Goal: Task Accomplishment & Management: Complete application form

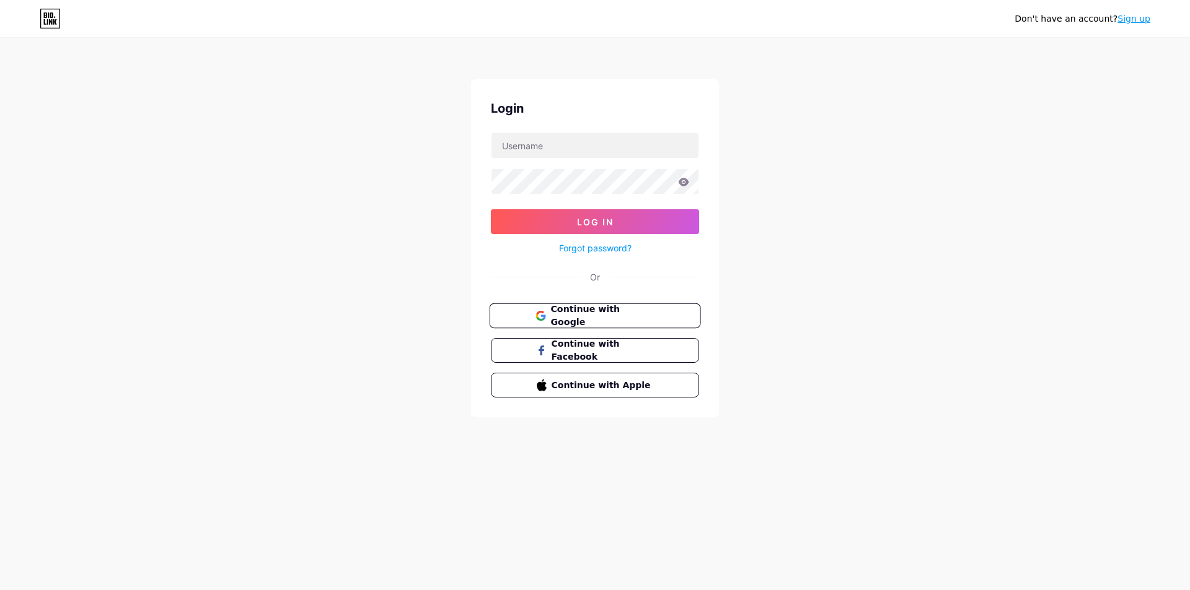
click at [670, 310] on button "Continue with Google" at bounding box center [594, 316] width 211 height 25
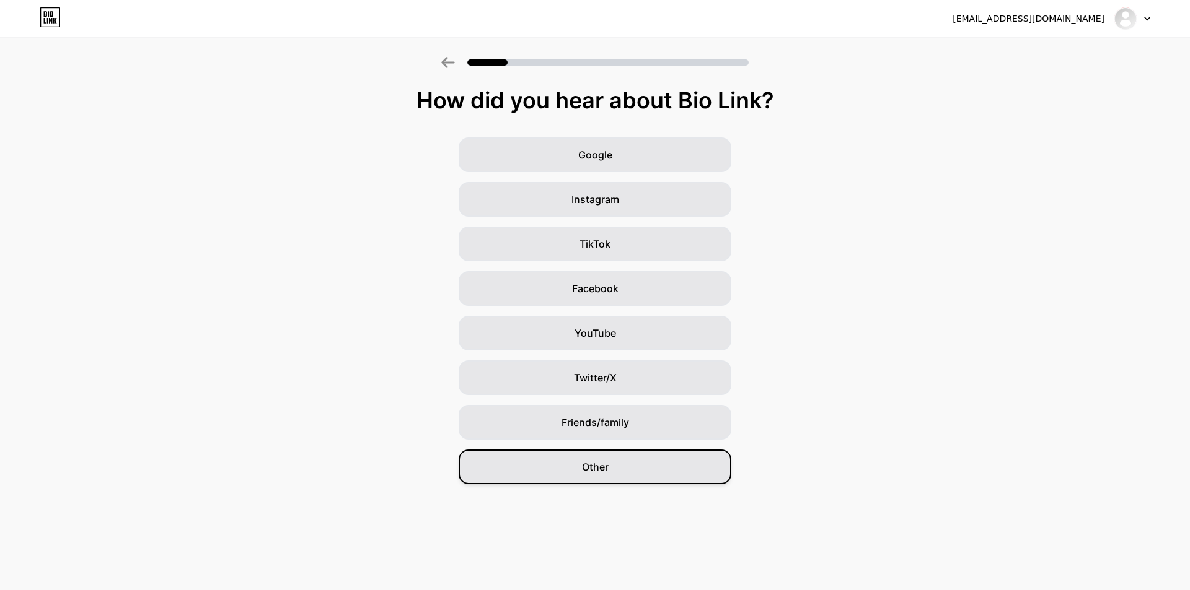
click at [643, 473] on div "Other" at bounding box center [594, 467] width 273 height 35
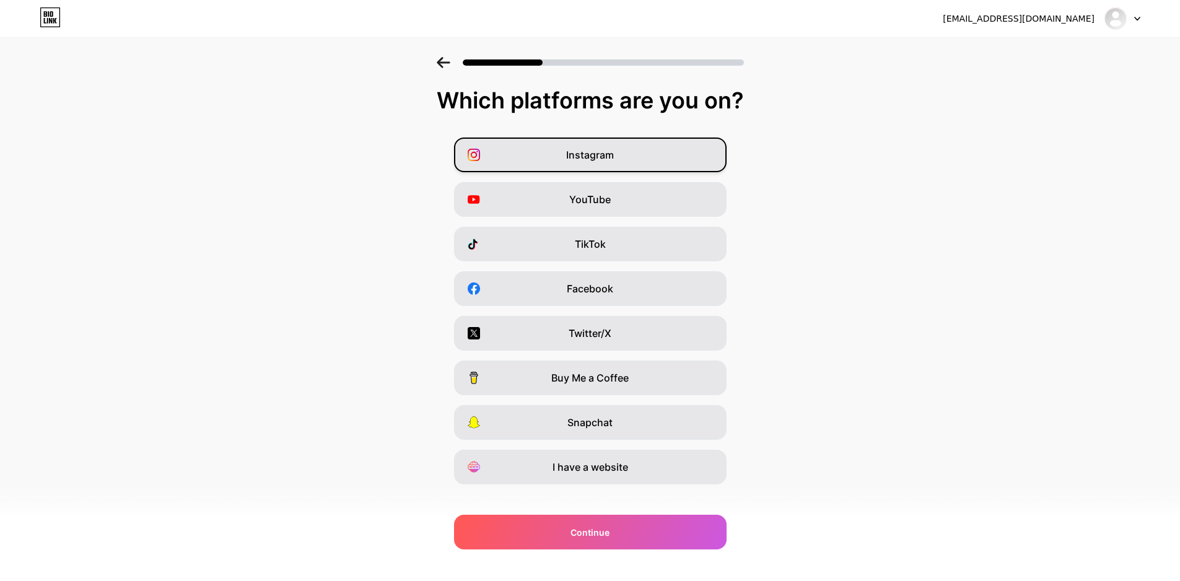
click at [614, 149] on span "Instagram" at bounding box center [590, 154] width 48 height 15
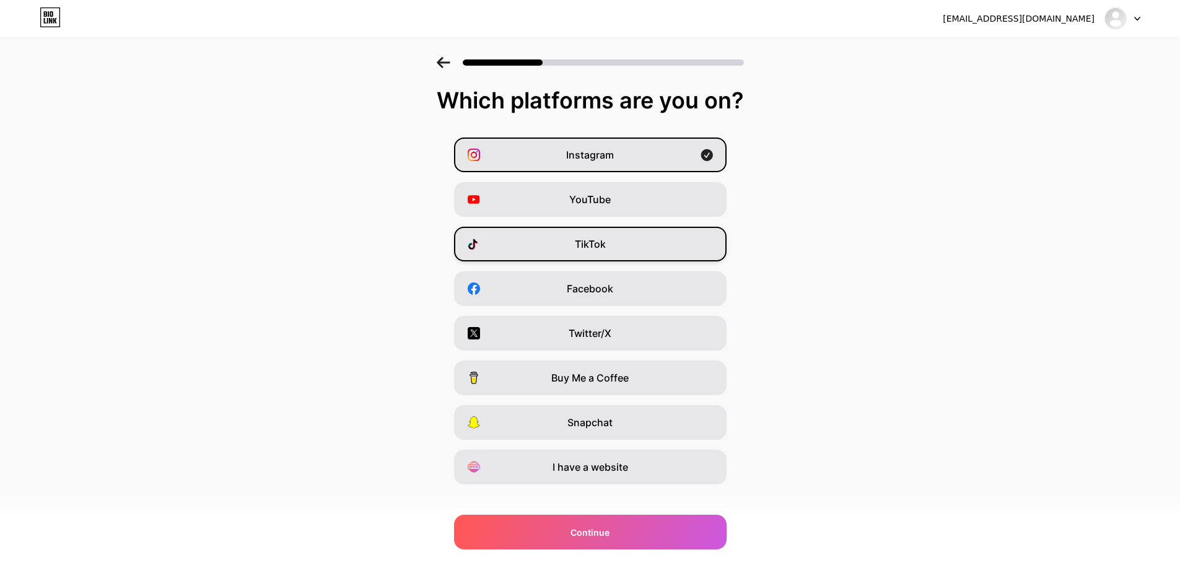
click at [626, 237] on div "TikTok" at bounding box center [590, 244] width 273 height 35
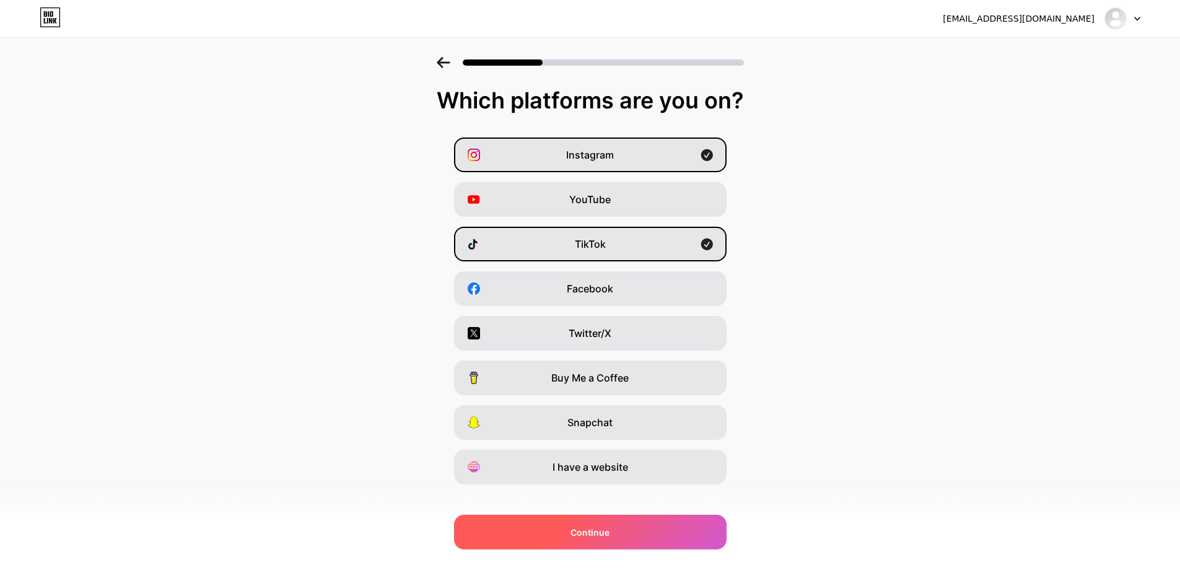
click at [599, 529] on span "Continue" at bounding box center [590, 532] width 39 height 13
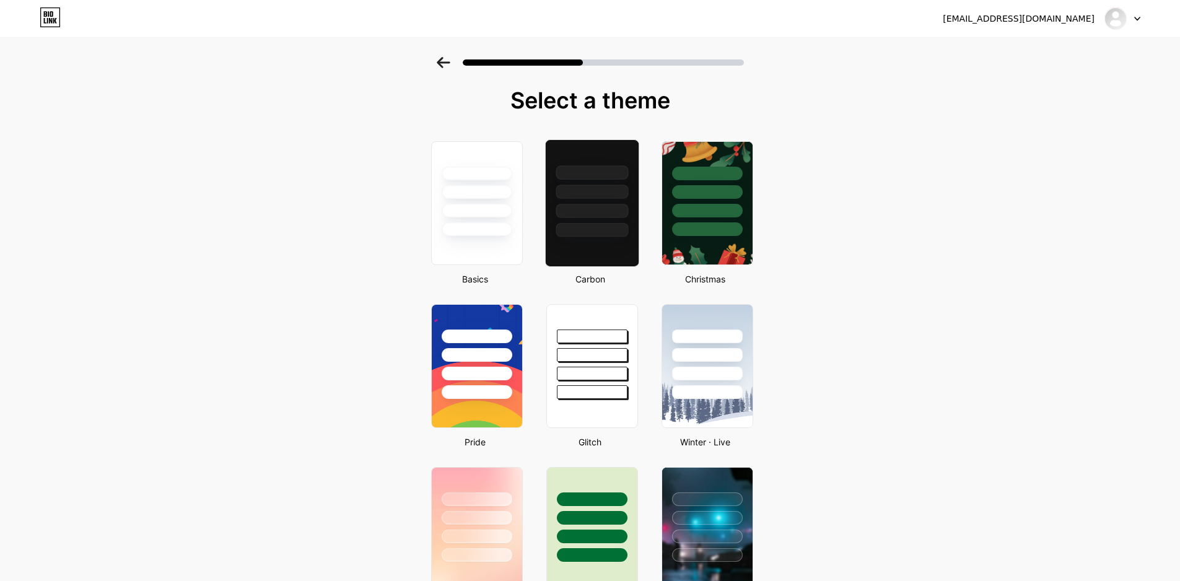
click at [596, 229] on div at bounding box center [592, 230] width 72 height 14
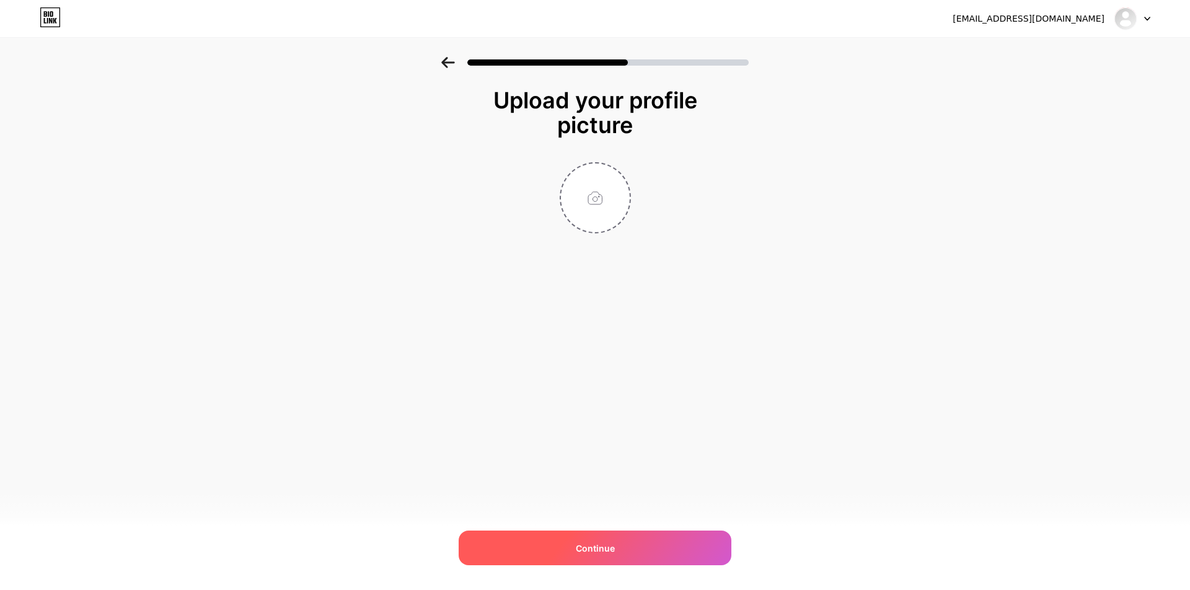
click at [642, 539] on div "Continue" at bounding box center [594, 548] width 273 height 35
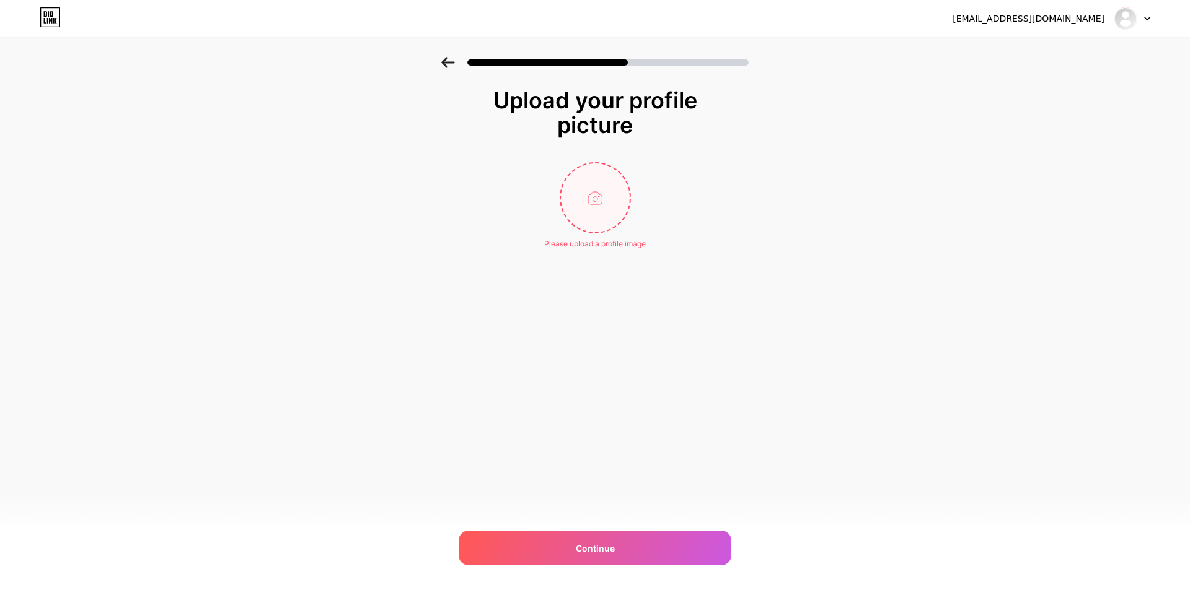
click at [602, 206] on input "file" at bounding box center [595, 198] width 69 height 69
type input "C:\fakepath\logo bulat-1.png"
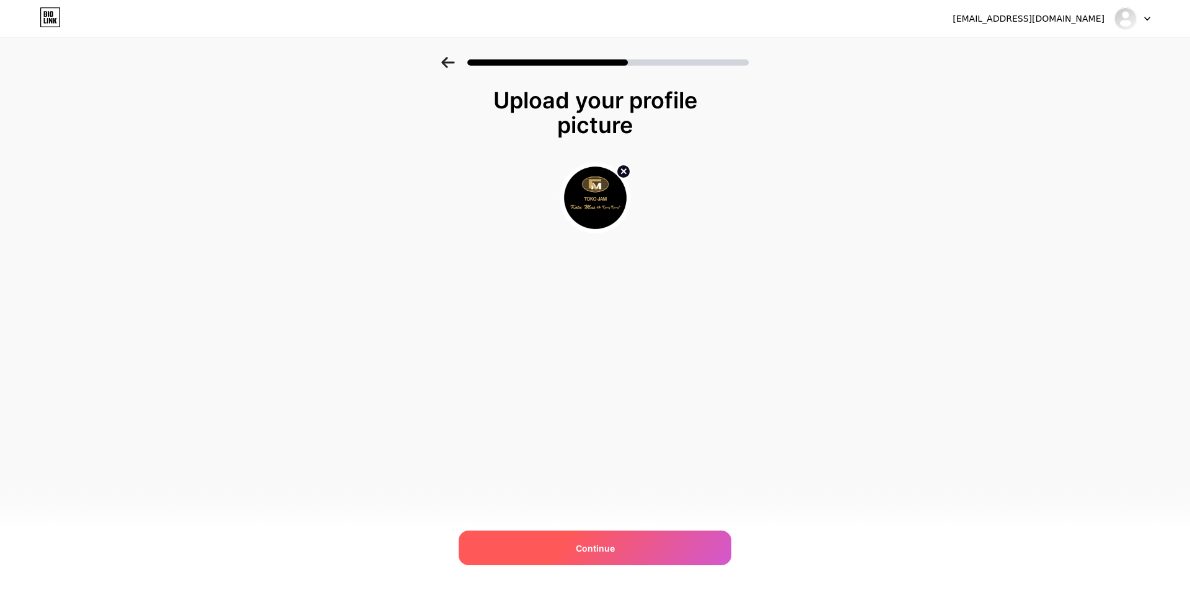
click at [616, 545] on div "Continue" at bounding box center [594, 548] width 273 height 35
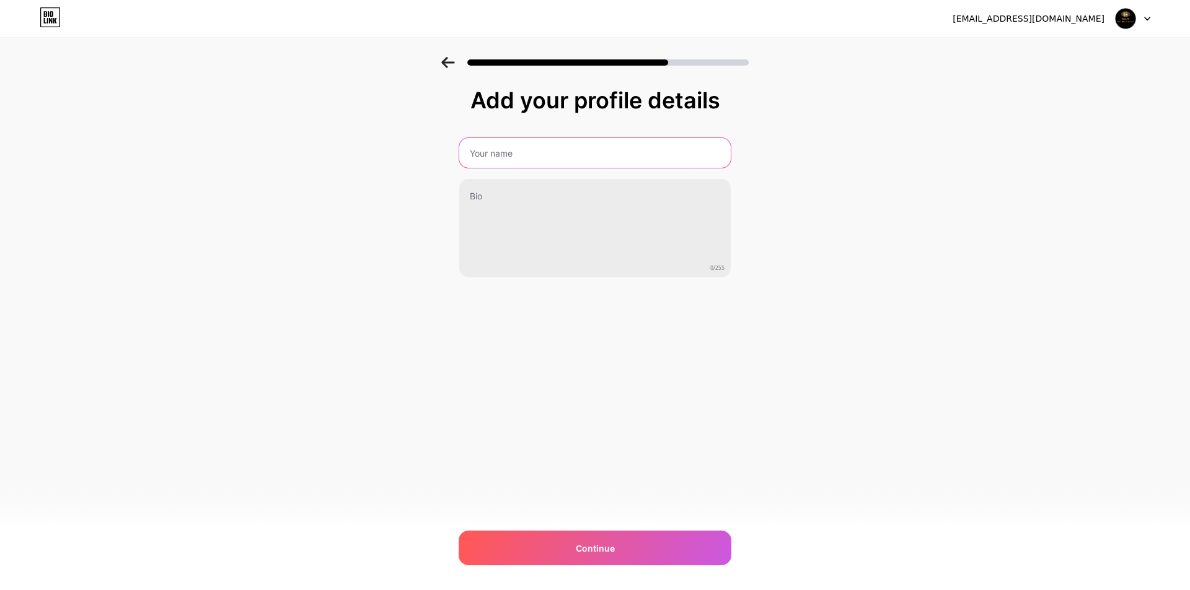
click at [611, 151] on input "text" at bounding box center [594, 153] width 271 height 30
paste input "@kotamastjungtjung"
drag, startPoint x: 476, startPoint y: 151, endPoint x: 463, endPoint y: 149, distance: 13.2
click at [463, 149] on input "@kotamastjungtjung" at bounding box center [595, 153] width 274 height 30
click at [503, 155] on input "Kotamastjungtjung" at bounding box center [595, 153] width 274 height 30
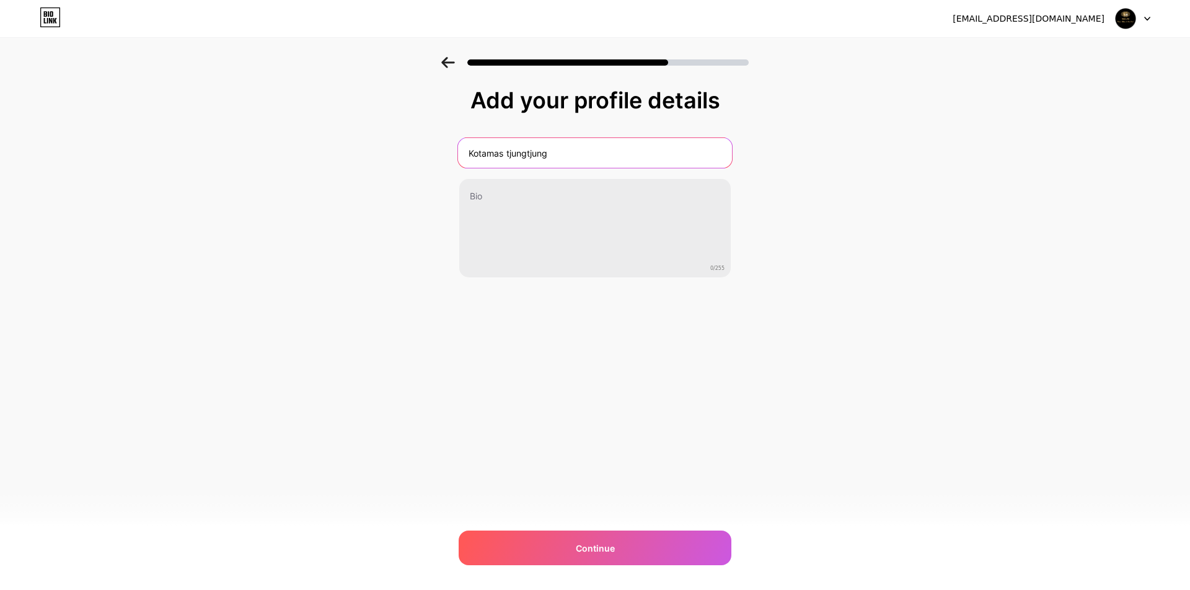
click at [508, 154] on input "Kotamas tjungtjung" at bounding box center [595, 153] width 274 height 30
click at [533, 156] on input "Kotamas Tjungtjung" at bounding box center [595, 153] width 274 height 30
type input "Kotamas Tjung Tjung"
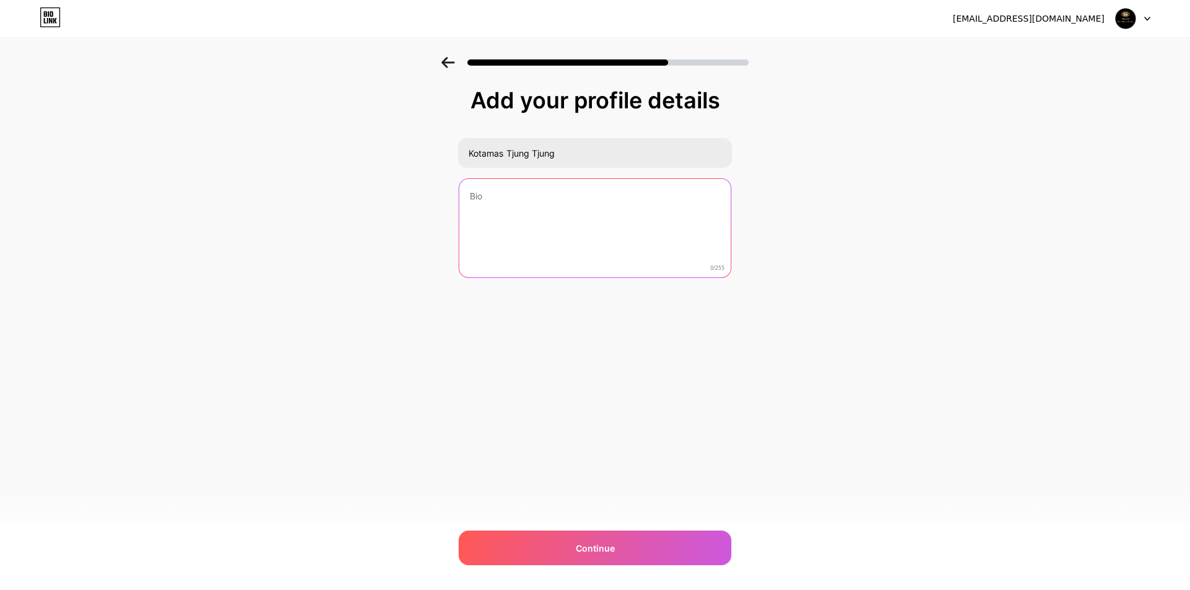
click at [499, 196] on textarea at bounding box center [594, 229] width 271 height 100
type textarea "s"
type textarea "t"
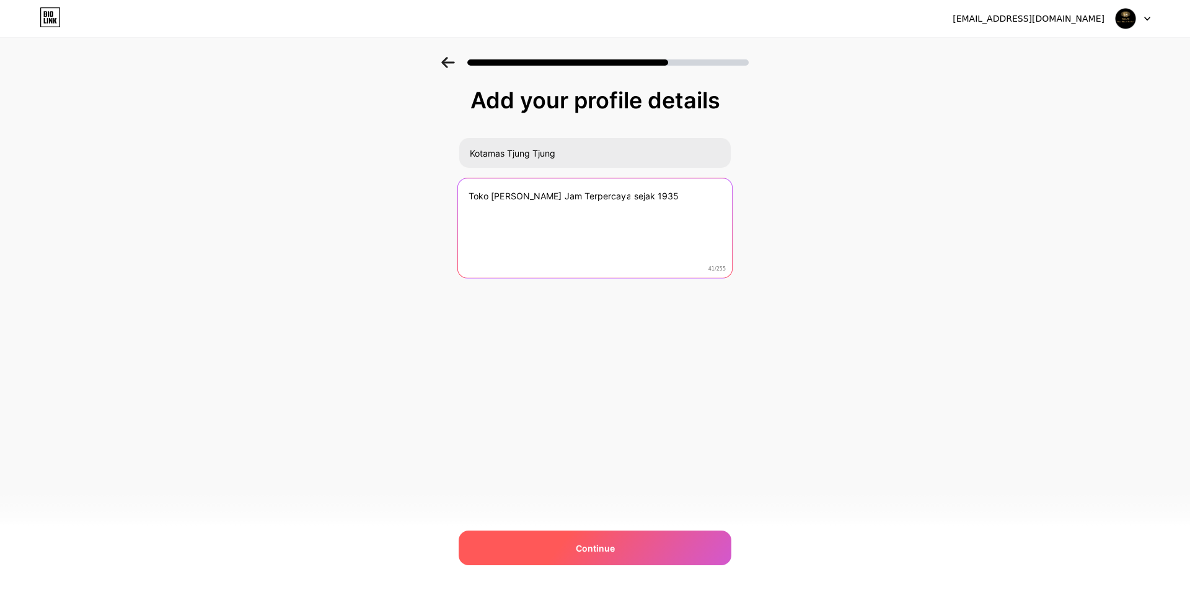
type textarea "Toko dan Servis Jam Terpercaya sejak 1935"
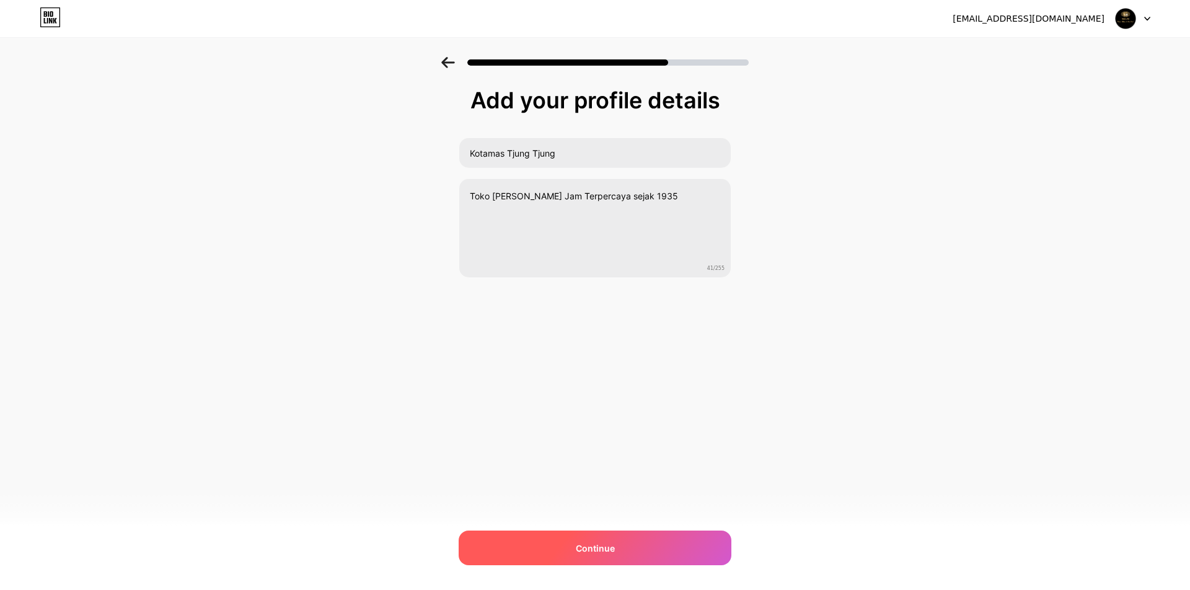
click at [646, 557] on div "Continue" at bounding box center [594, 548] width 273 height 35
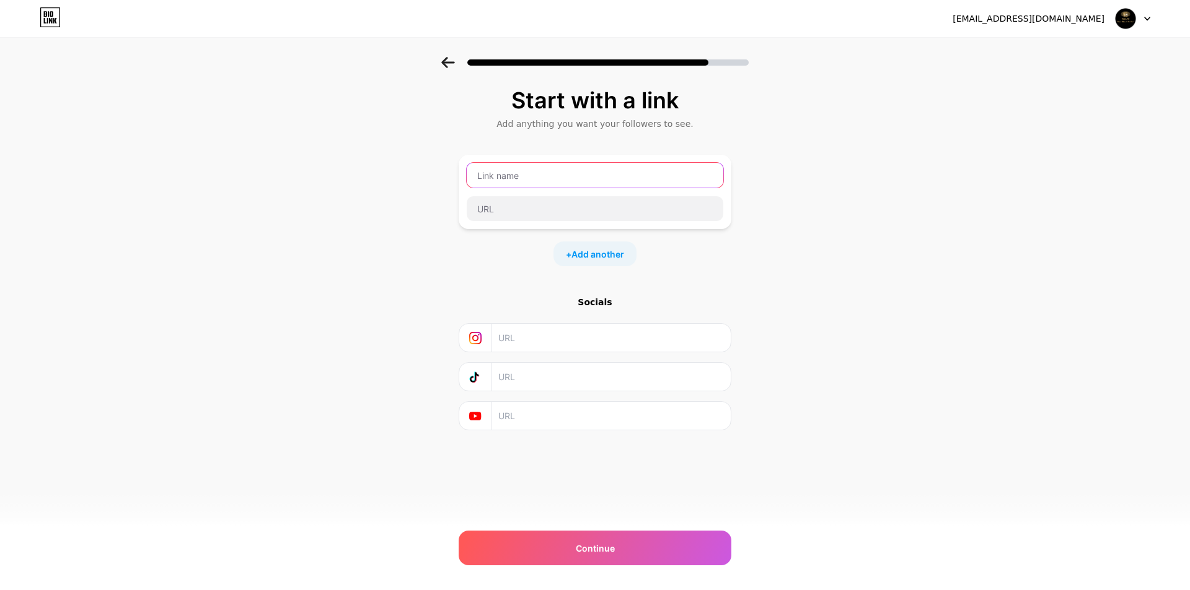
click at [570, 177] on input "text" at bounding box center [595, 175] width 257 height 25
click at [568, 341] on input "text" at bounding box center [610, 338] width 225 height 28
click at [568, 344] on input "text" at bounding box center [610, 338] width 225 height 28
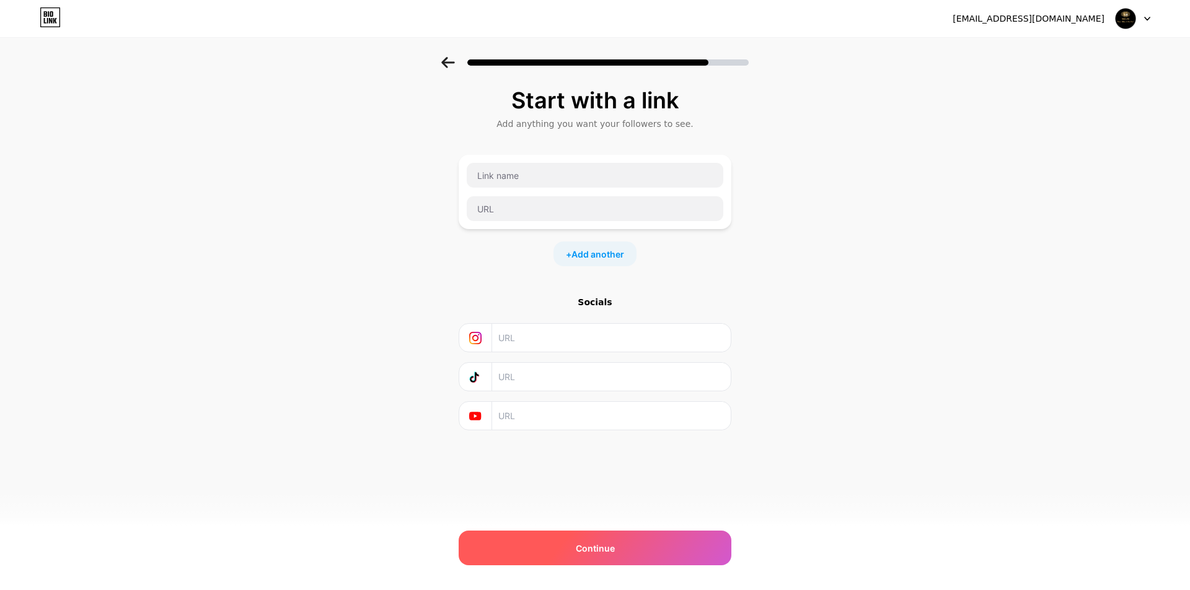
click at [610, 549] on span "Continue" at bounding box center [595, 548] width 39 height 13
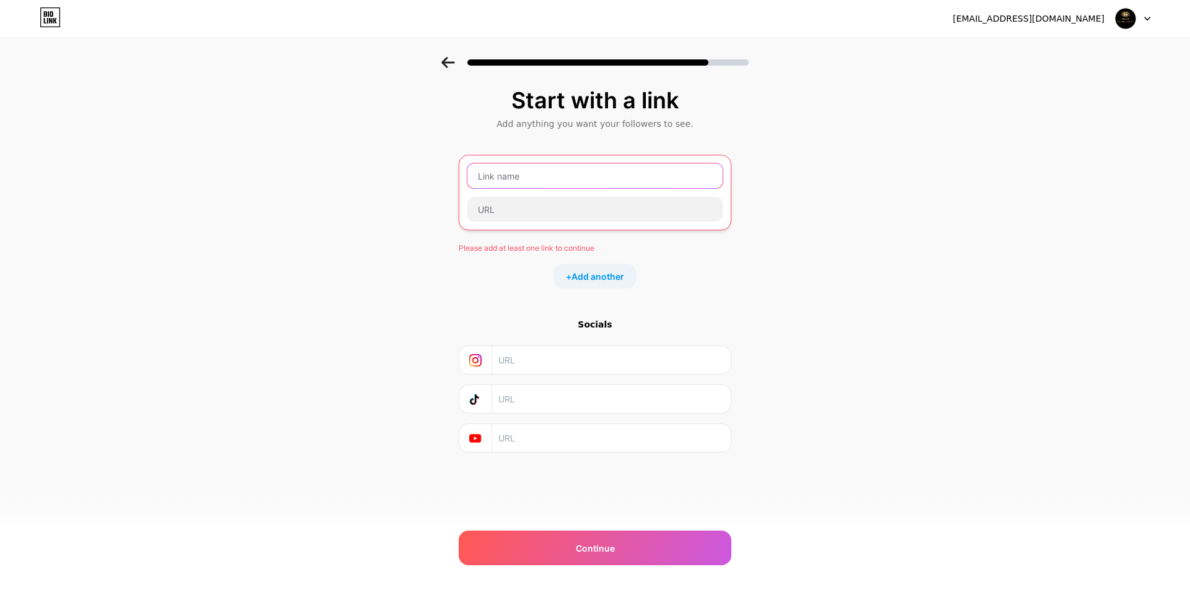
click at [577, 186] on input "text" at bounding box center [594, 176] width 255 height 25
type input "k"
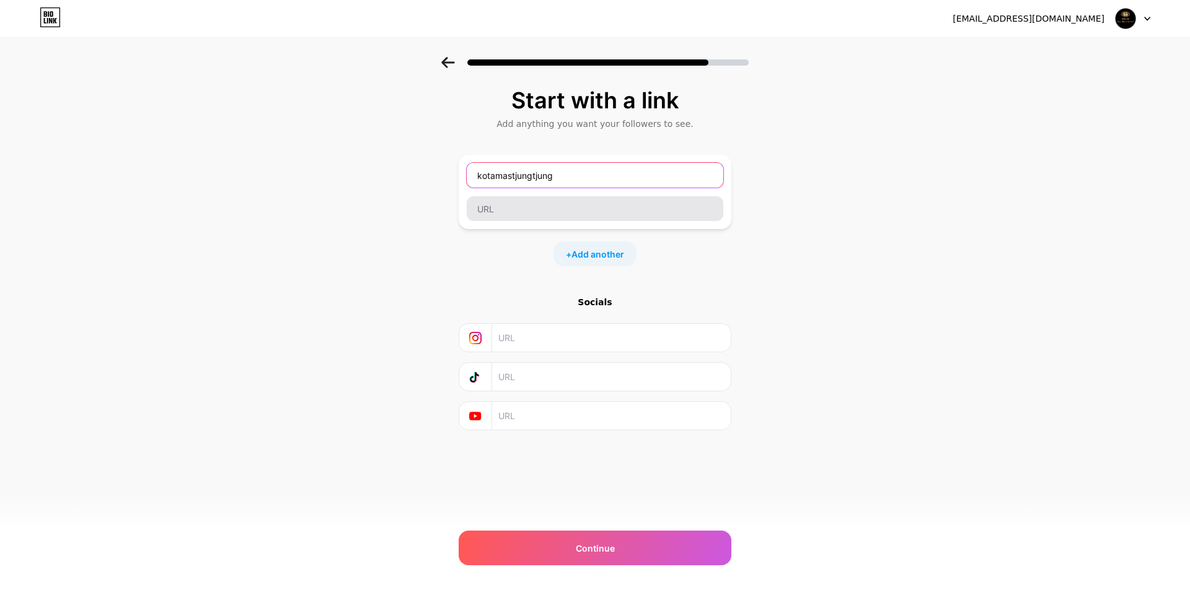
type input "kotamastjungtjung"
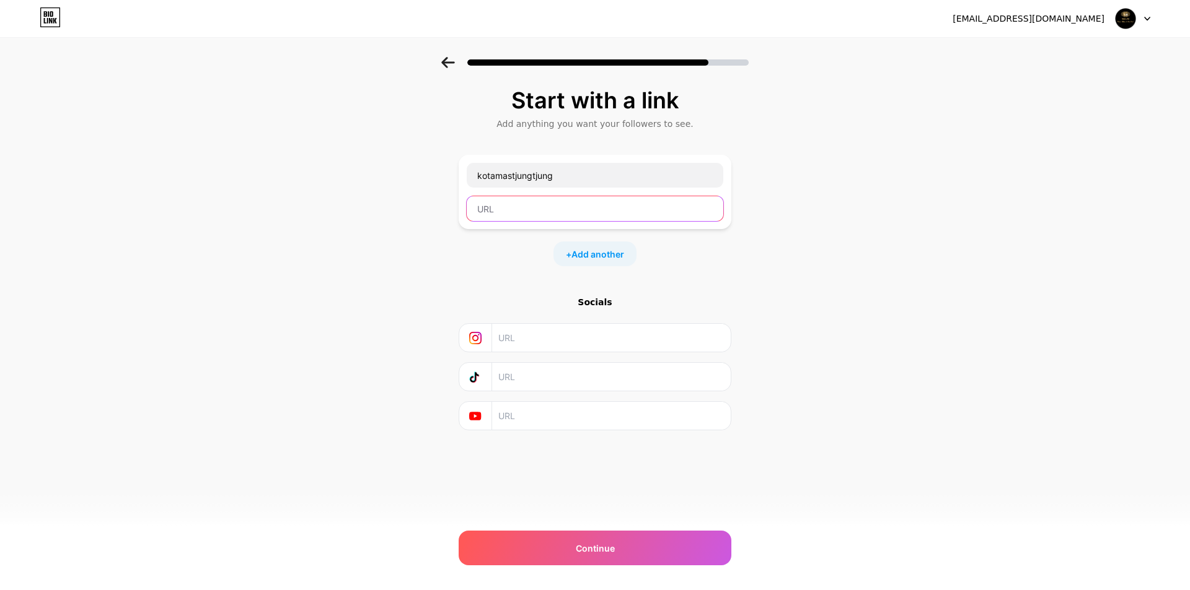
click at [579, 214] on input "text" at bounding box center [595, 208] width 257 height 25
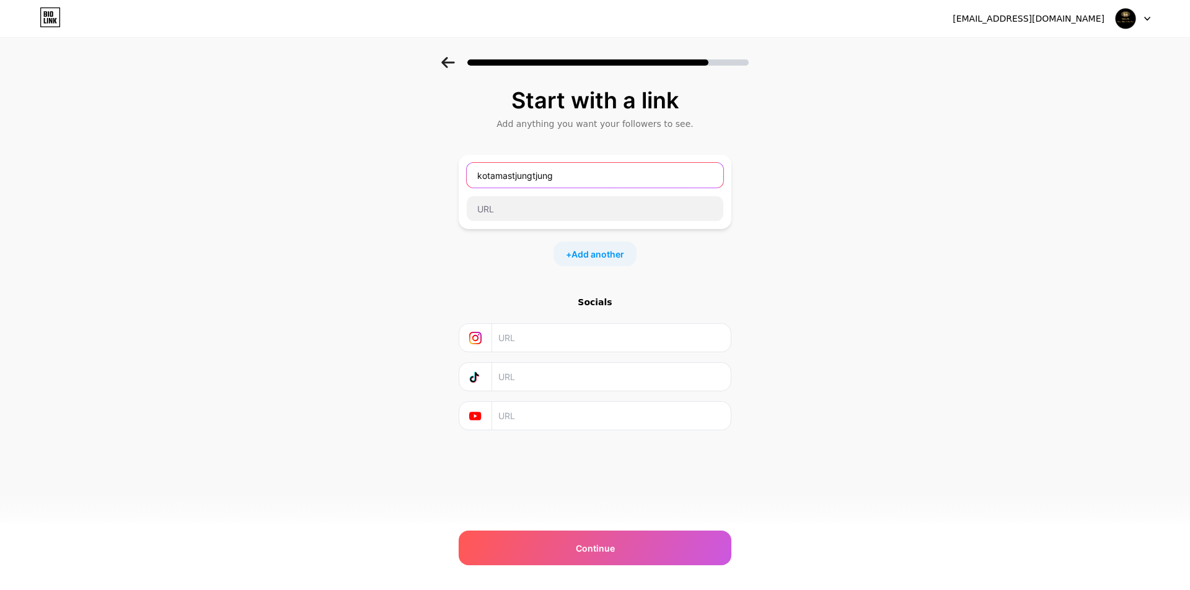
drag, startPoint x: 579, startPoint y: 174, endPoint x: 447, endPoint y: 193, distance: 133.4
click at [447, 193] on div "Start with a link Add anything you want your followers to see. kotamastjungtjun…" at bounding box center [595, 275] width 1190 height 436
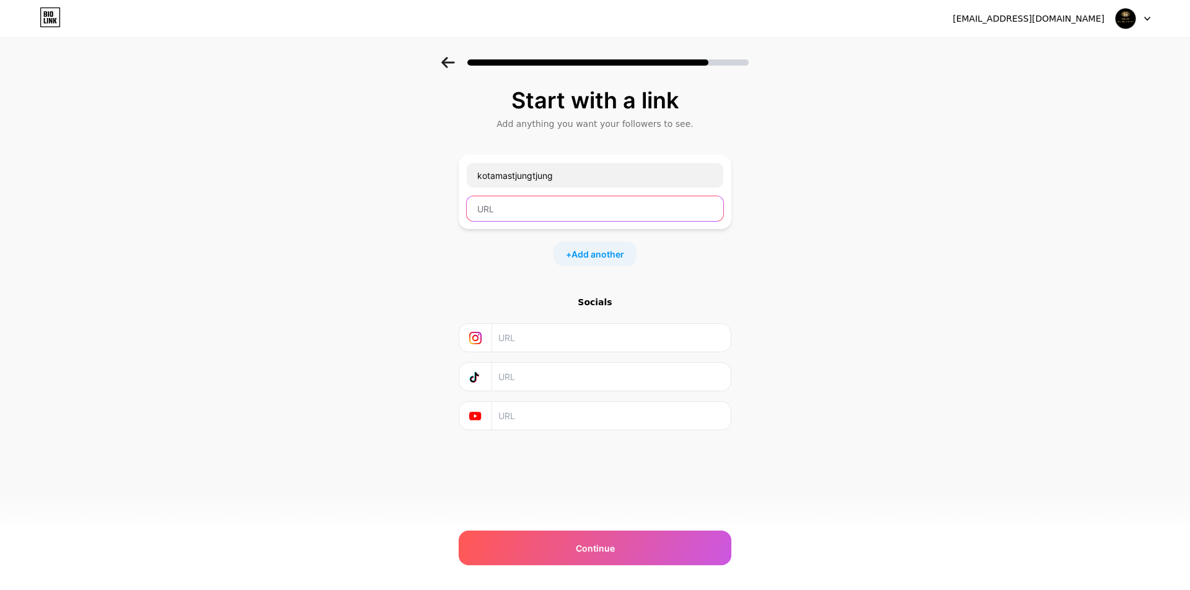
click at [512, 209] on input "text" at bounding box center [595, 208] width 257 height 25
paste input "kotamastjungtjung"
type input "kotamastjungtjung"
click at [533, 344] on input "text" at bounding box center [610, 338] width 225 height 28
paste input "https://www.instagram.com/kotamastjungtjung?igsh=MWZwbzV1aGpramJocg=="
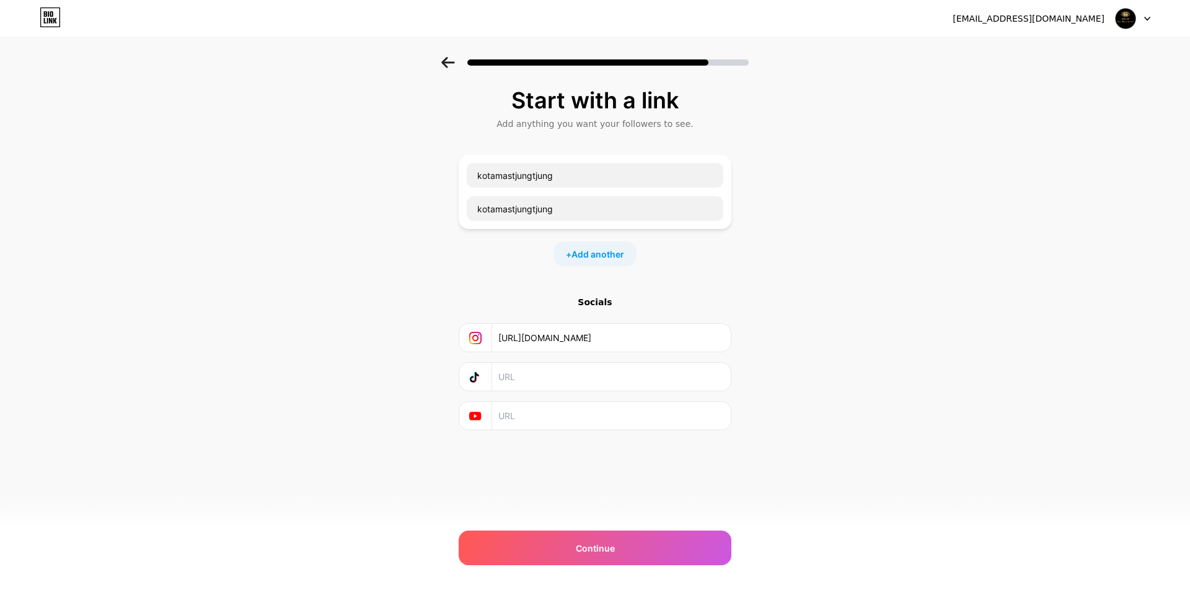
scroll to position [0, 107]
type input "https://www.instagram.com/kotamastjungtjung?igsh=MWZwbzV1aGpramJocg=="
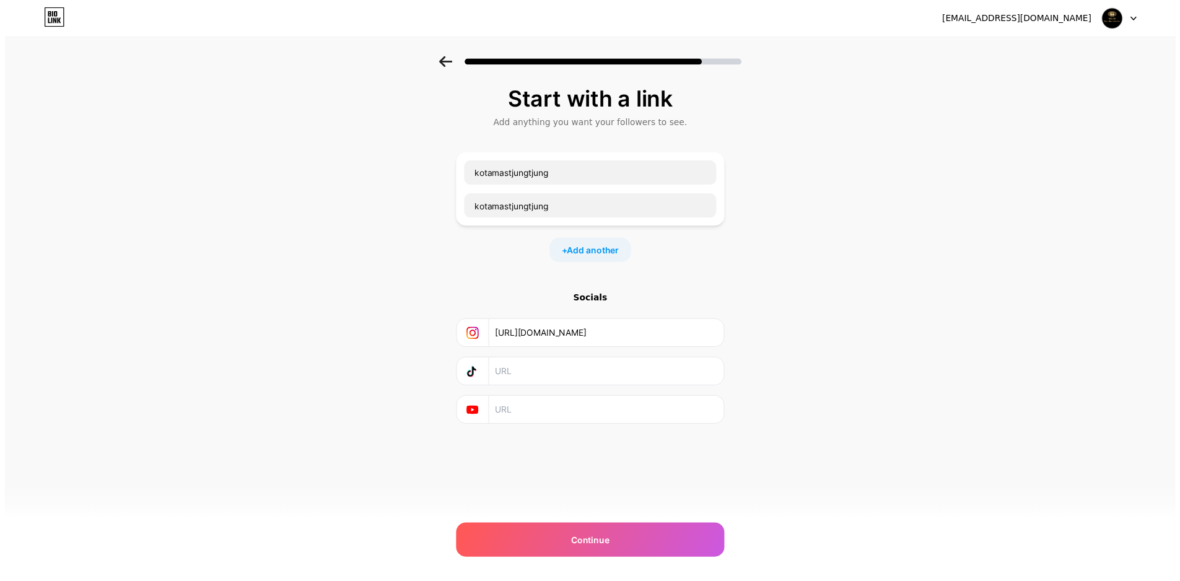
scroll to position [0, 0]
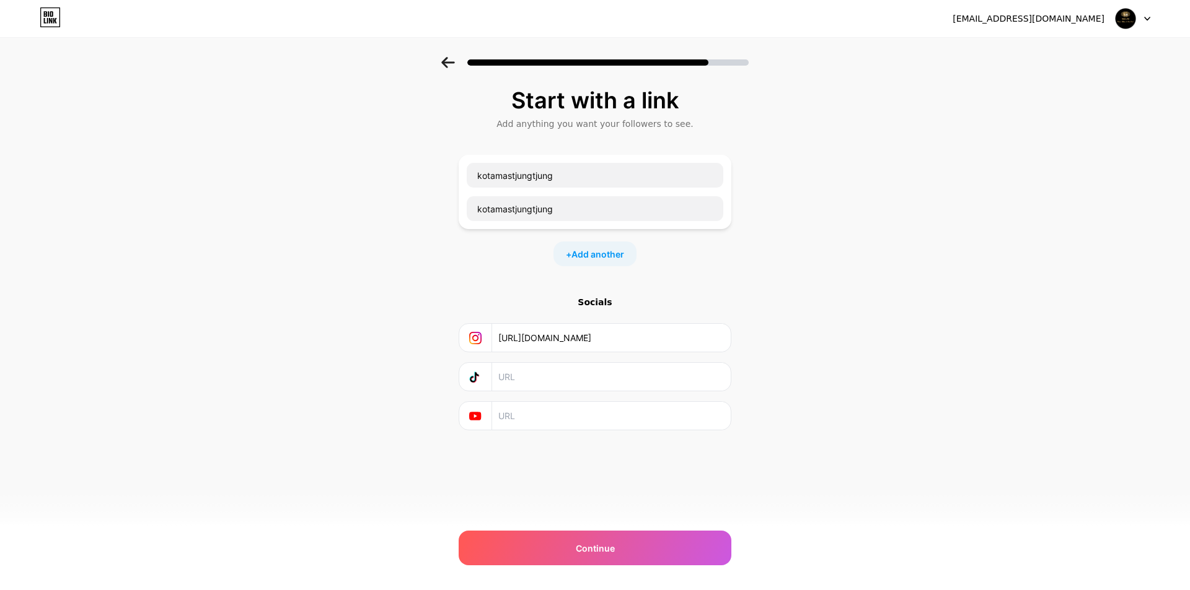
click at [533, 377] on input "text" at bounding box center [610, 377] width 225 height 28
paste input "http://tiktok.com/@kotamastjungtjung"
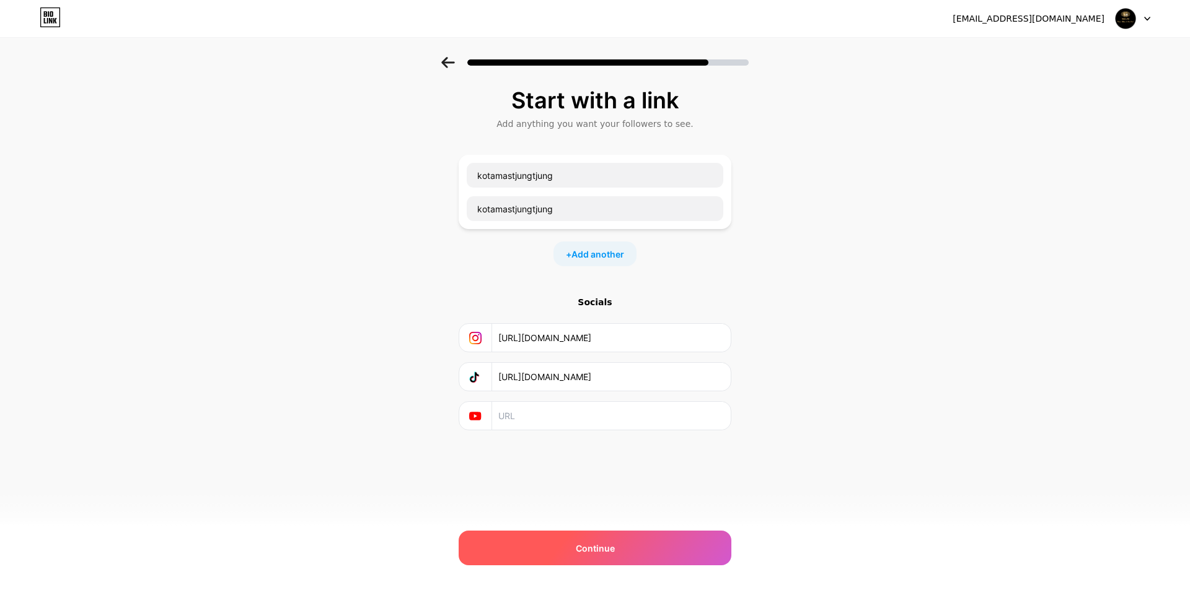
type input "http://tiktok.com/@kotamastjungtjung"
click at [609, 532] on div "Continue" at bounding box center [594, 548] width 273 height 35
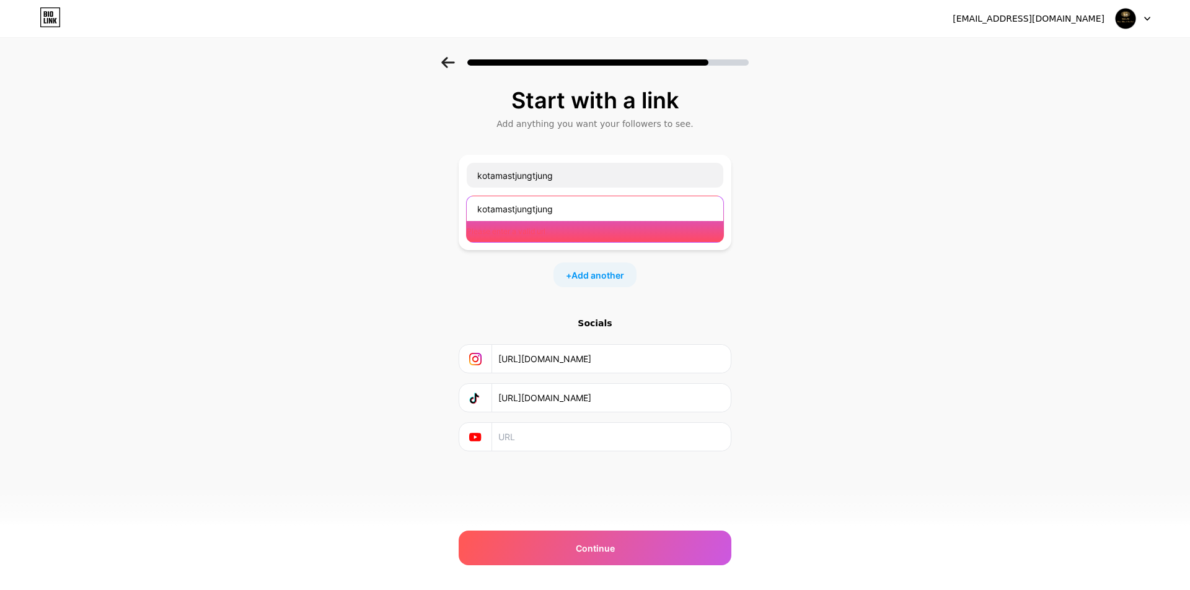
click at [564, 211] on input "kotamastjungtjung" at bounding box center [595, 208] width 257 height 25
drag, startPoint x: 478, startPoint y: 210, endPoint x: 613, endPoint y: 207, distance: 135.1
click at [613, 207] on input "kotamastjungtjung" at bounding box center [595, 208] width 257 height 25
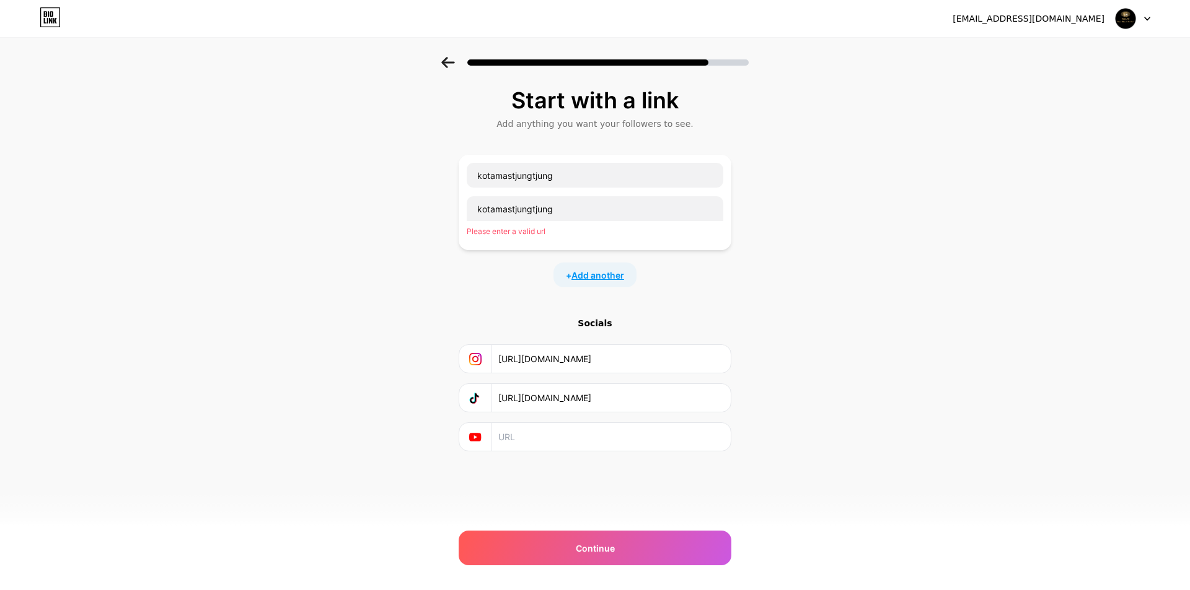
click at [613, 269] on span "Add another" at bounding box center [597, 275] width 53 height 13
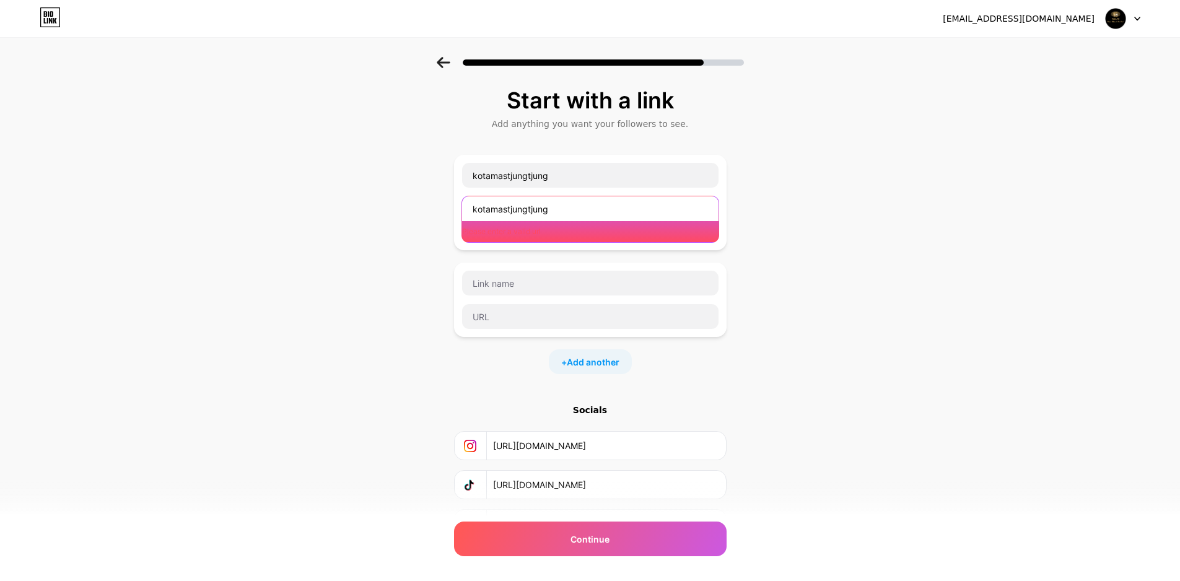
drag, startPoint x: 584, startPoint y: 208, endPoint x: 438, endPoint y: 208, distance: 145.6
click at [438, 208] on div "Start with a link Add anything you want your followers to see. kotamastjungtjun…" at bounding box center [590, 328] width 1180 height 543
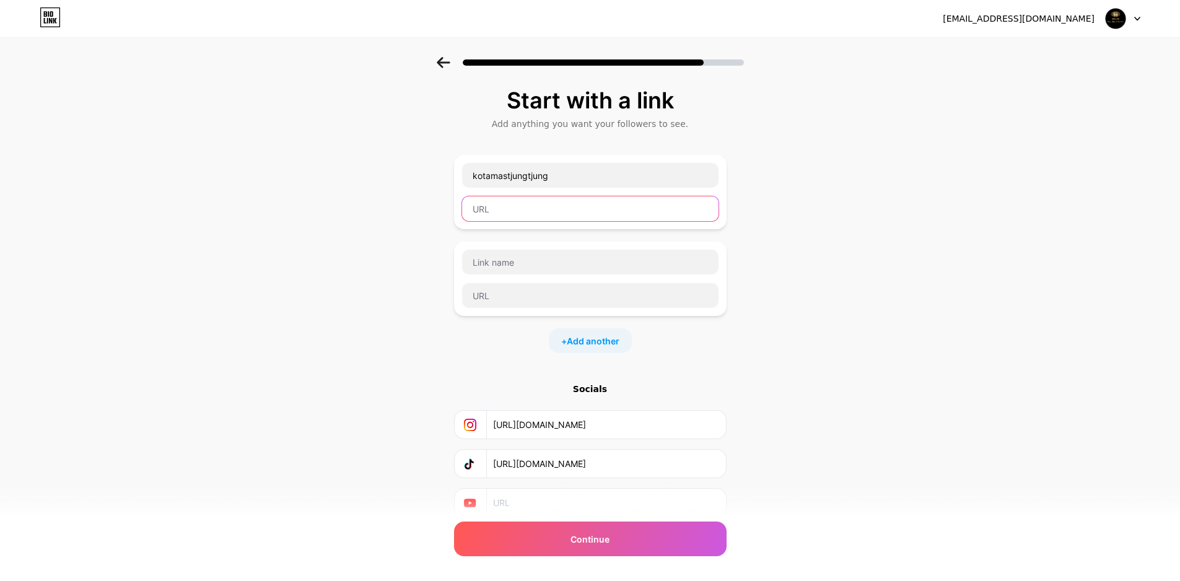
click at [529, 204] on input "text" at bounding box center [590, 208] width 257 height 25
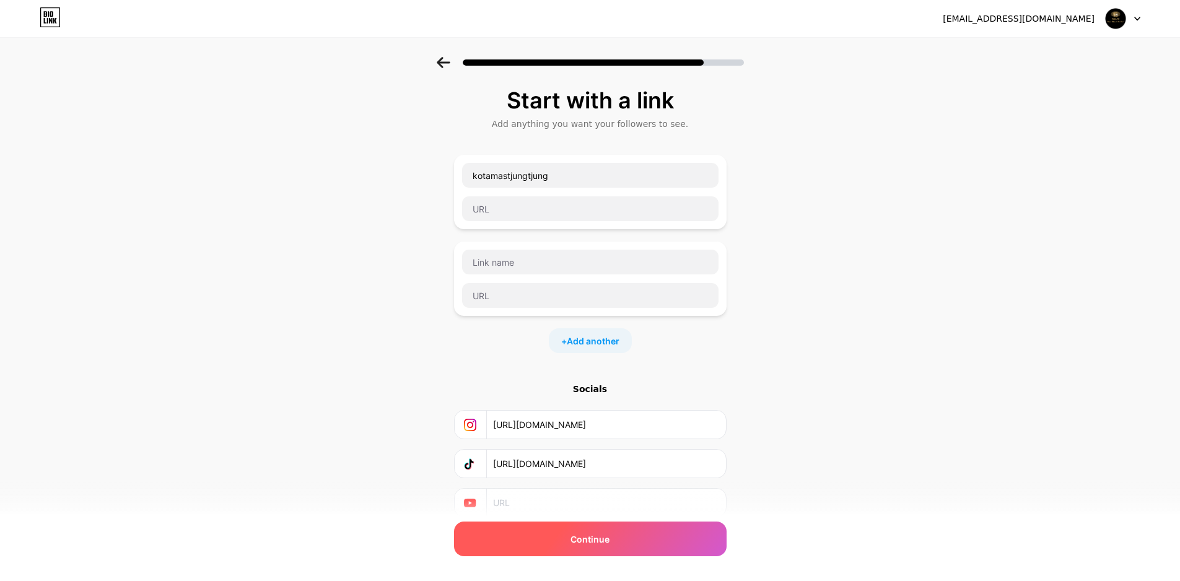
click at [651, 540] on div "Continue" at bounding box center [590, 539] width 273 height 35
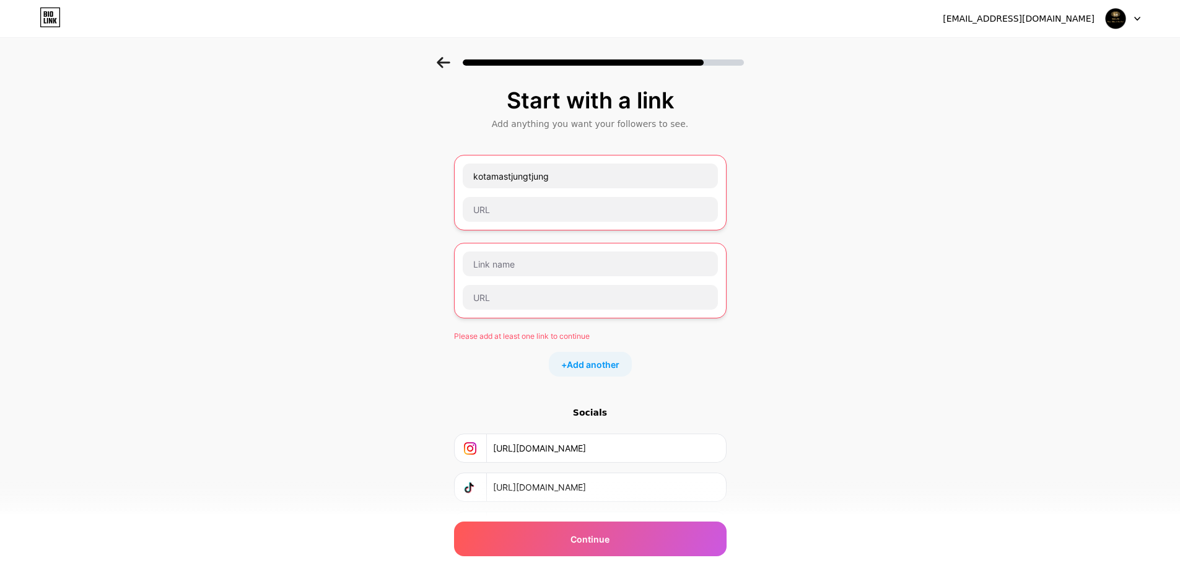
scroll to position [0, 1]
click at [617, 198] on input "text" at bounding box center [590, 209] width 255 height 25
click at [600, 202] on input "text" at bounding box center [590, 209] width 255 height 25
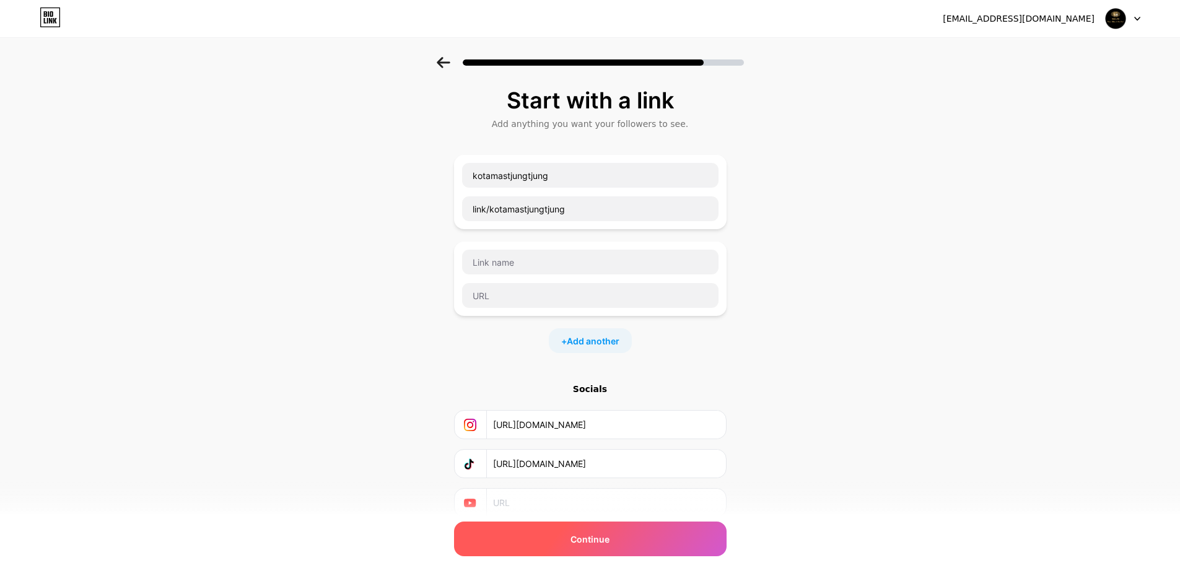
click at [640, 542] on div "Continue" at bounding box center [590, 539] width 273 height 35
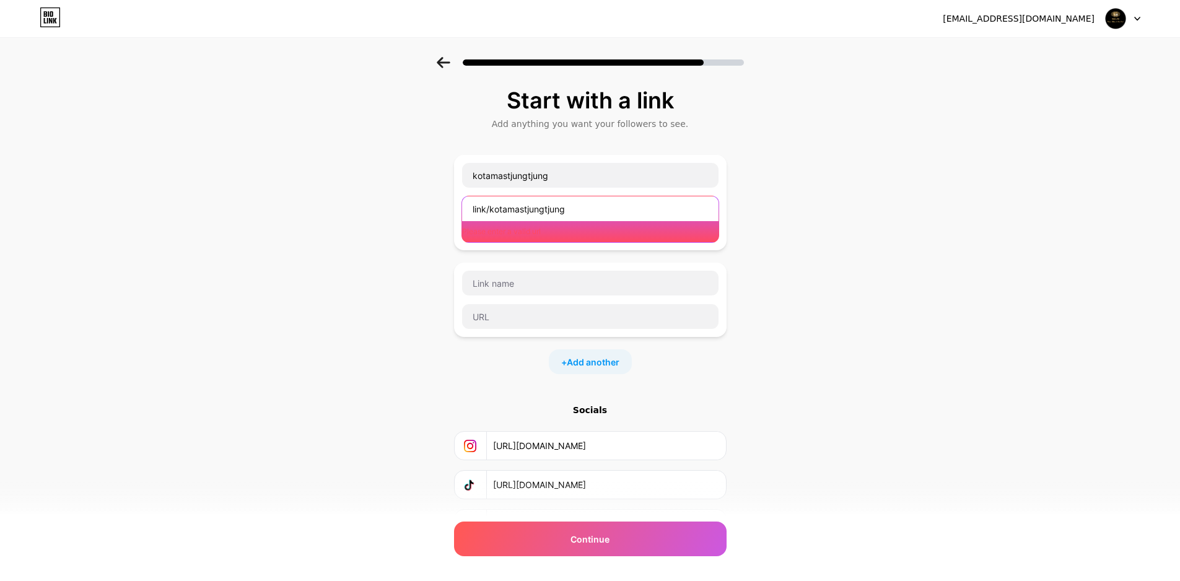
drag, startPoint x: 580, startPoint y: 207, endPoint x: 431, endPoint y: 210, distance: 149.3
click at [431, 210] on div "Start with a link Add anything you want your followers to see. kotamastjungtjun…" at bounding box center [590, 328] width 1180 height 543
paste input "https://www.instagram.com/kotamastjungtjung?igsh=MWZwbzV1aGpramJocg=="
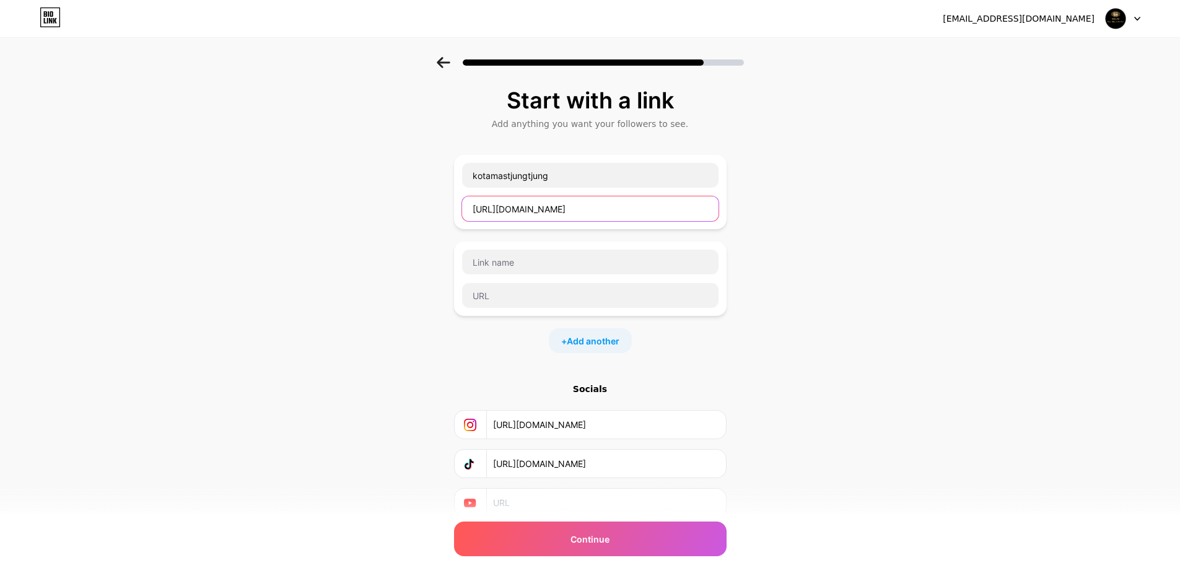
scroll to position [0, 96]
type input "https://www.instagram.com/kotamastjungtjung?igsh=MWZwbzV1aGpramJocg=="
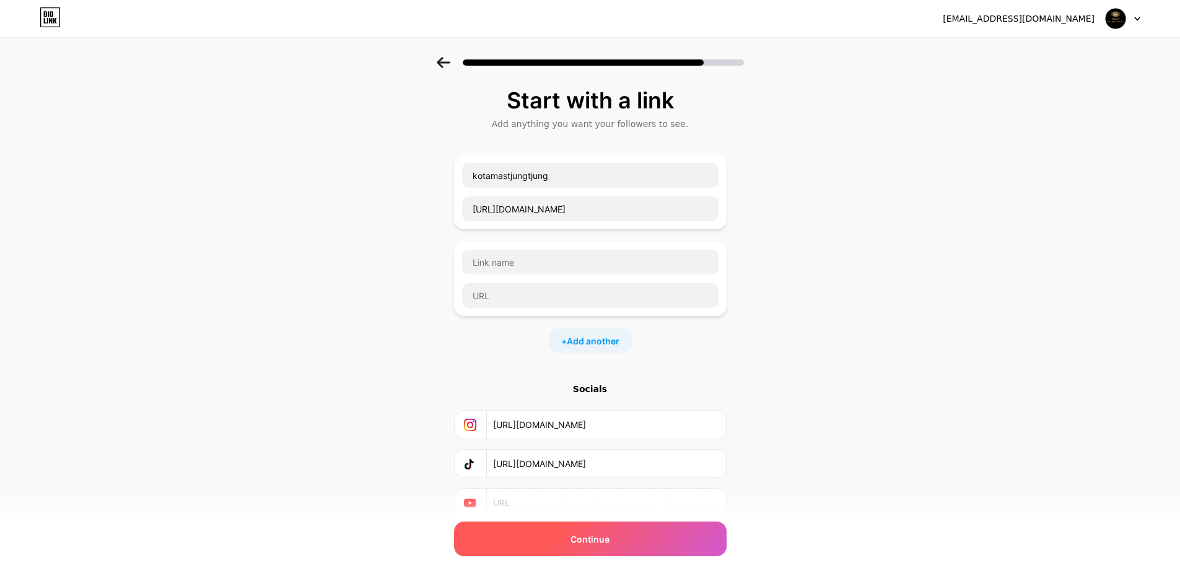
scroll to position [0, 0]
click at [646, 539] on div "Continue" at bounding box center [590, 539] width 273 height 35
click at [665, 530] on div "Continue" at bounding box center [590, 539] width 273 height 35
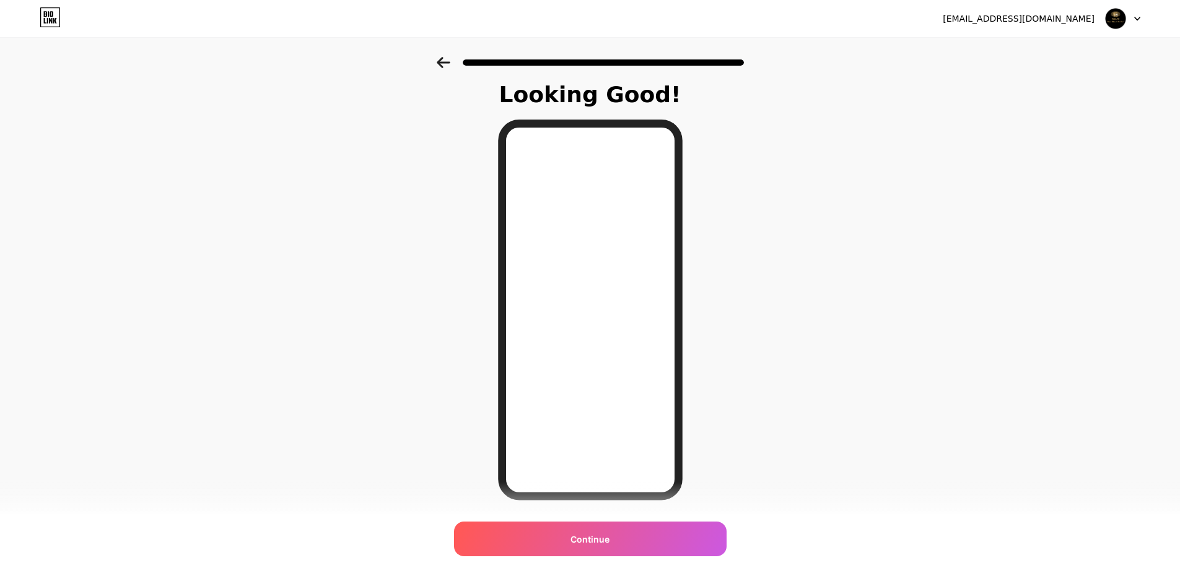
scroll to position [42, 0]
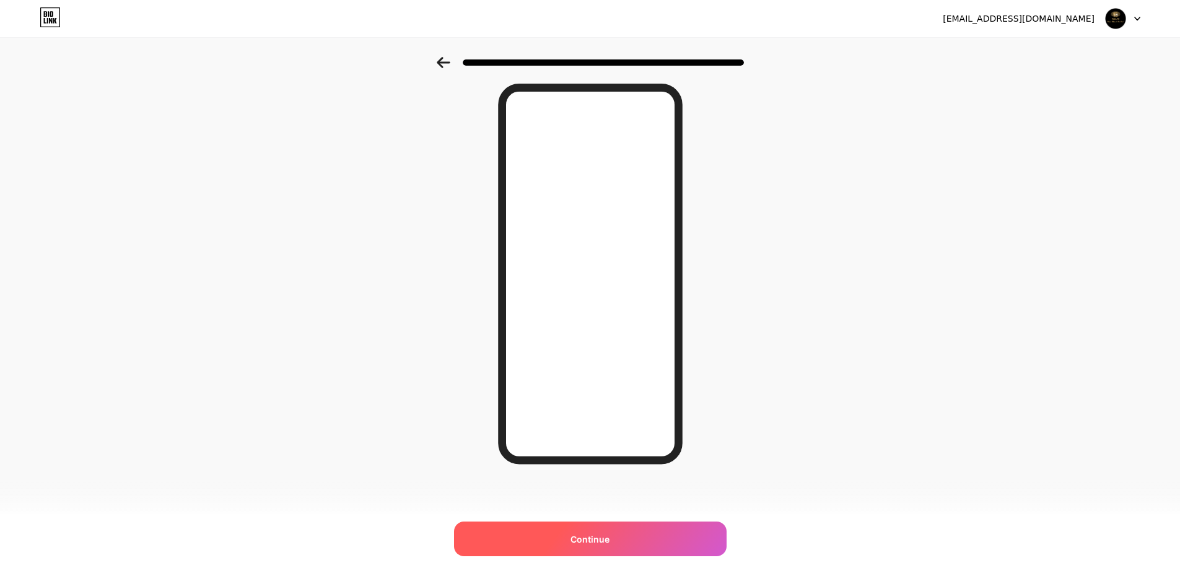
click at [610, 545] on span "Continue" at bounding box center [590, 539] width 39 height 13
